Goal: Information Seeking & Learning: Learn about a topic

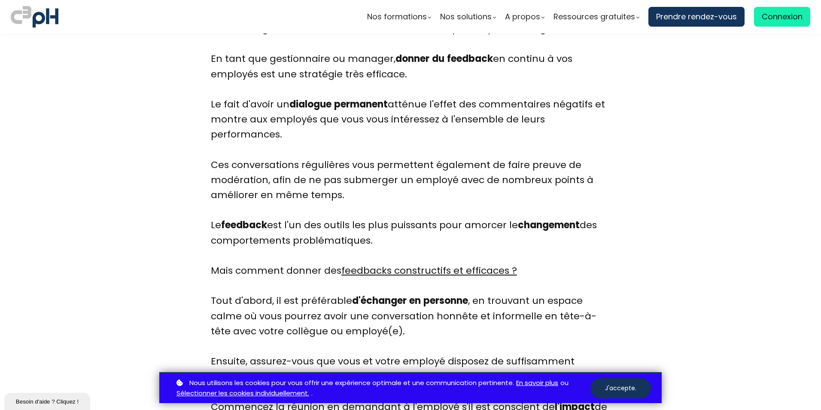
scroll to position [2206, 0]
